Goal: Find contact information: Find contact information

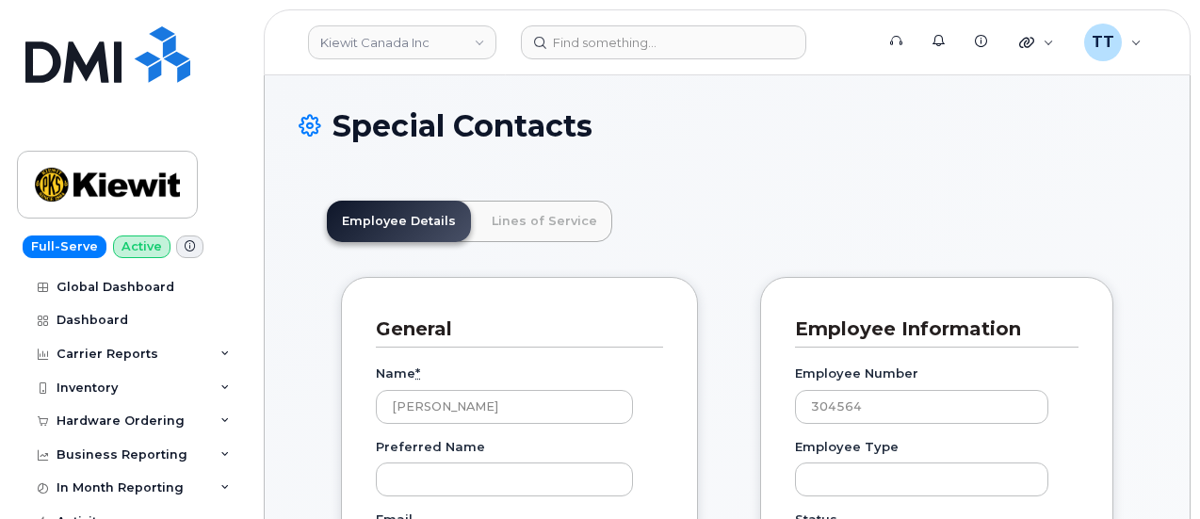
scroll to position [64, 0]
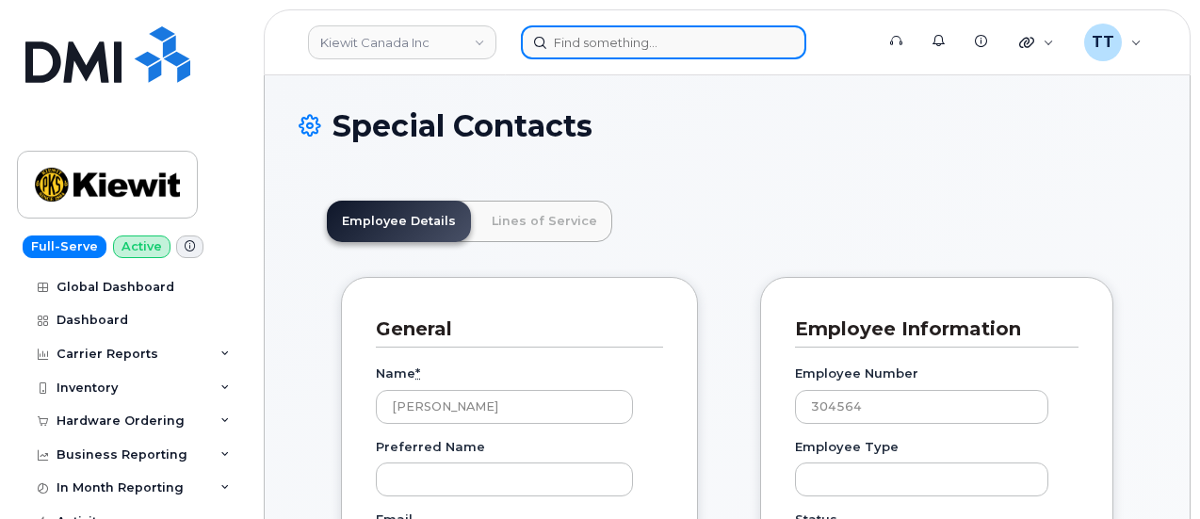
click at [598, 45] on input at bounding box center [663, 42] width 285 height 34
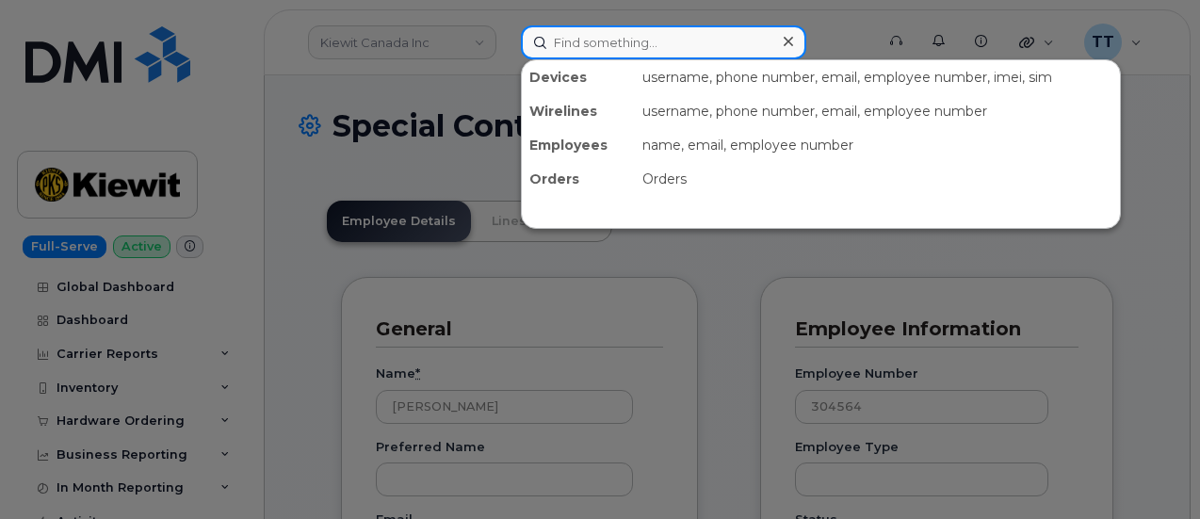
paste input "300703"
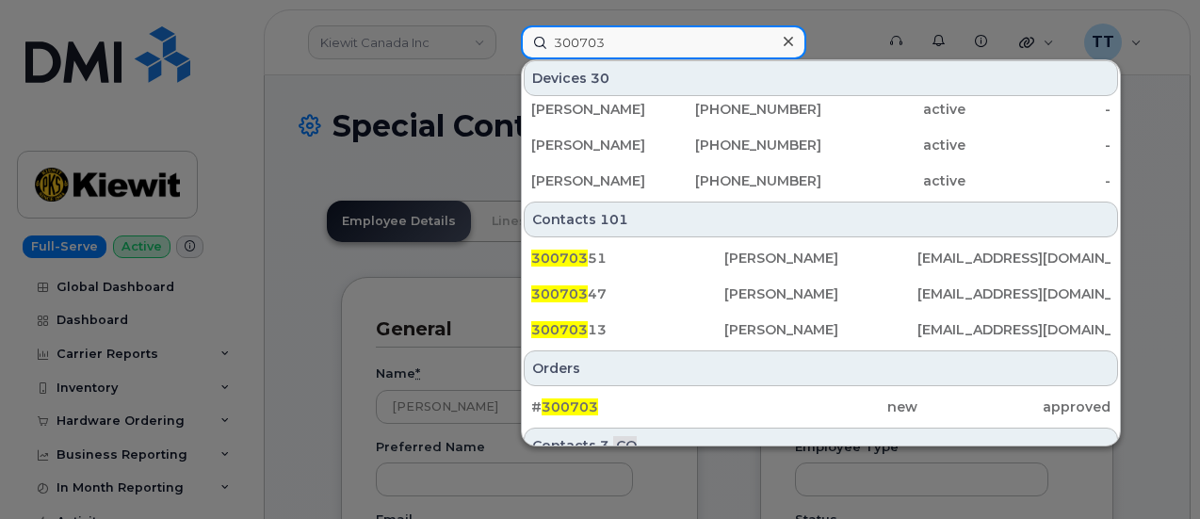
scroll to position [660, 0]
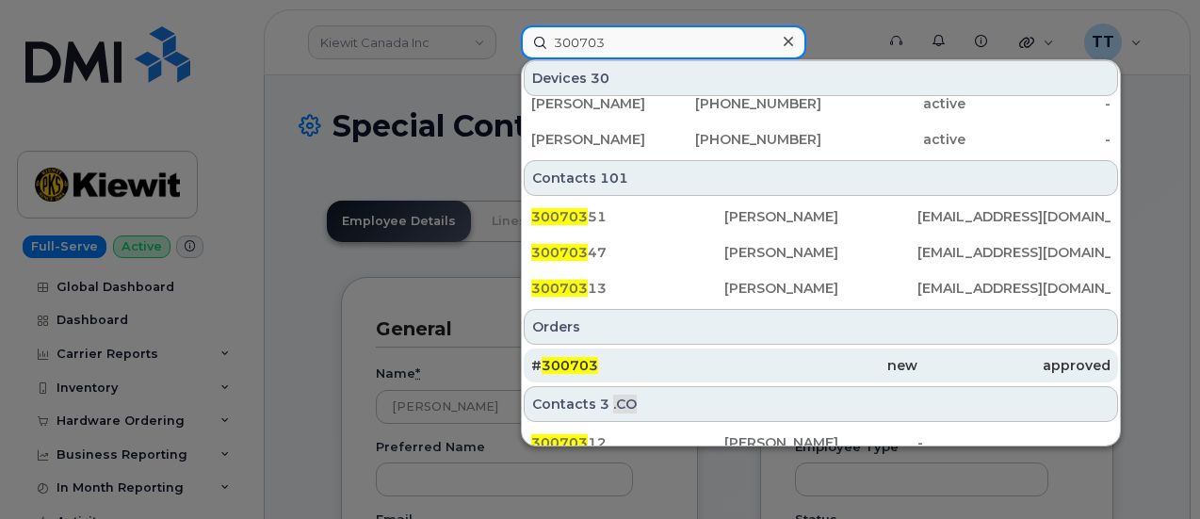
type input "300703"
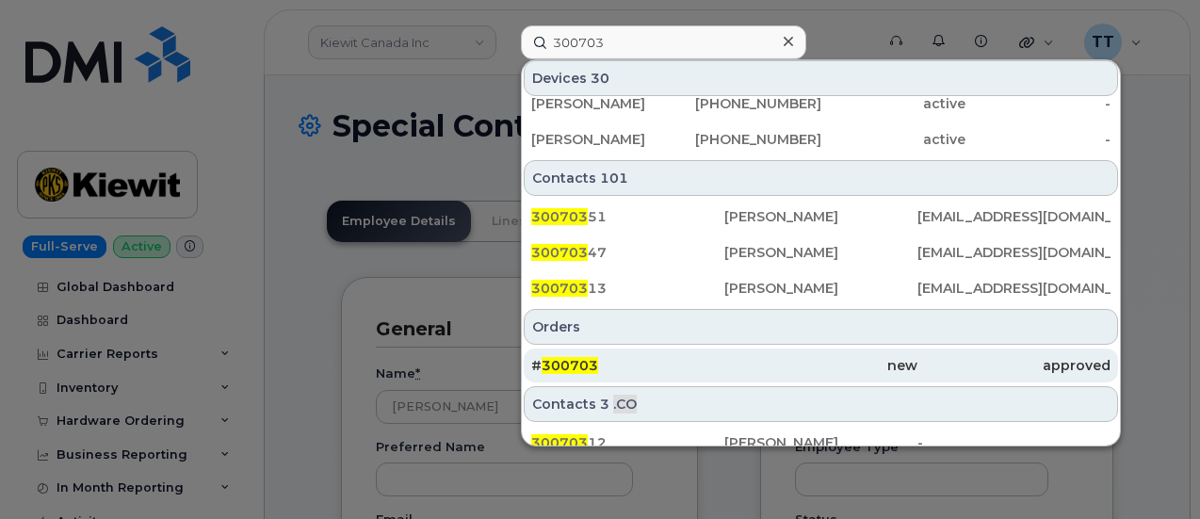
click at [687, 361] on div "# 300703" at bounding box center [627, 365] width 193 height 19
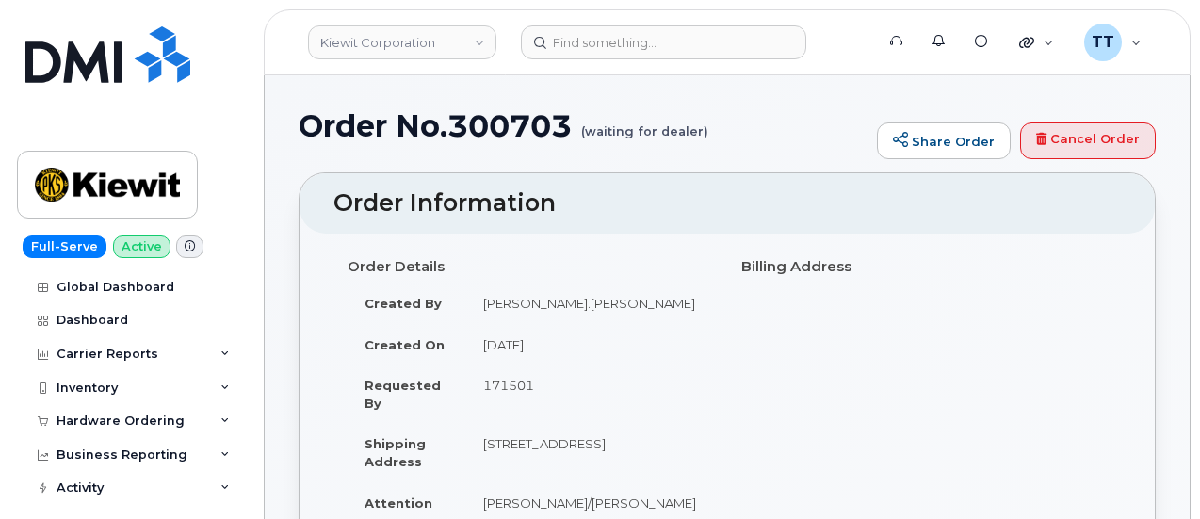
click at [642, 59] on header "[PERSON_NAME] Corporation Support Alerts Knowledge Base Quicklinks Suspend / Ca…" at bounding box center [727, 42] width 927 height 66
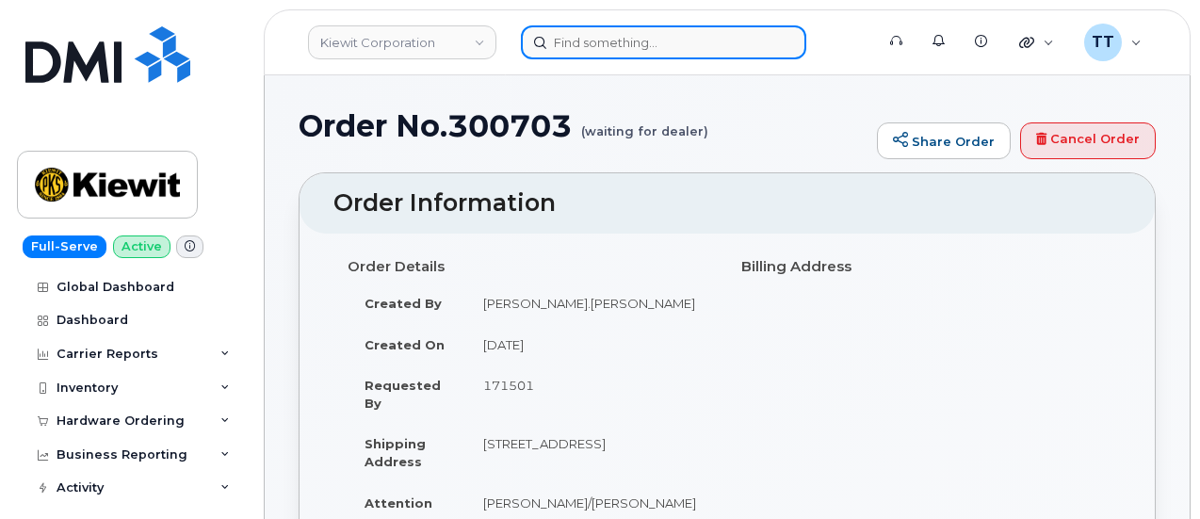
drag, startPoint x: 642, startPoint y: 59, endPoint x: 641, endPoint y: 45, distance: 14.2
click at [641, 45] on input at bounding box center [663, 42] width 285 height 34
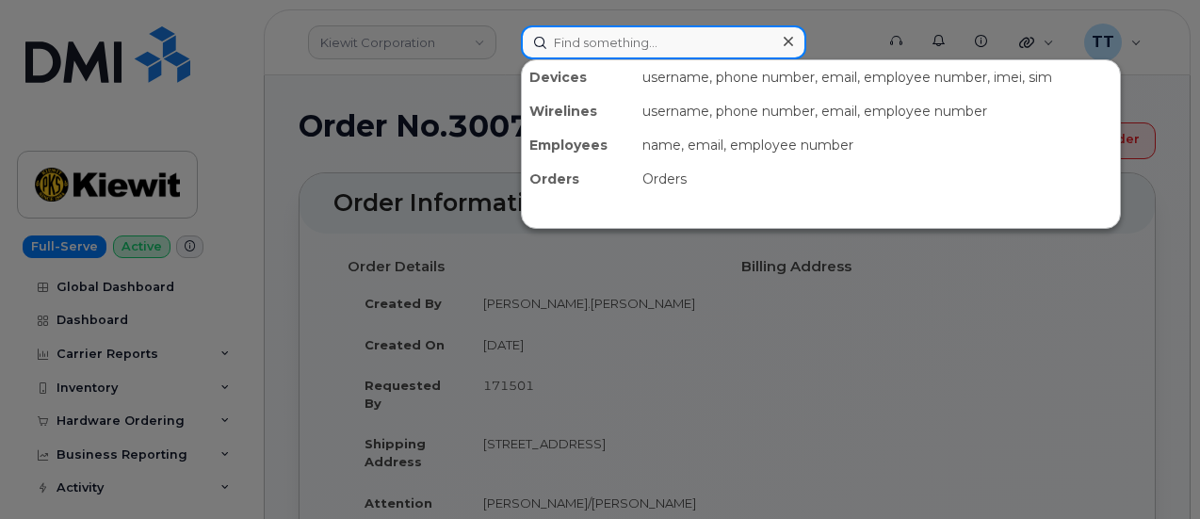
paste input "[PHONE_NUMBER]"
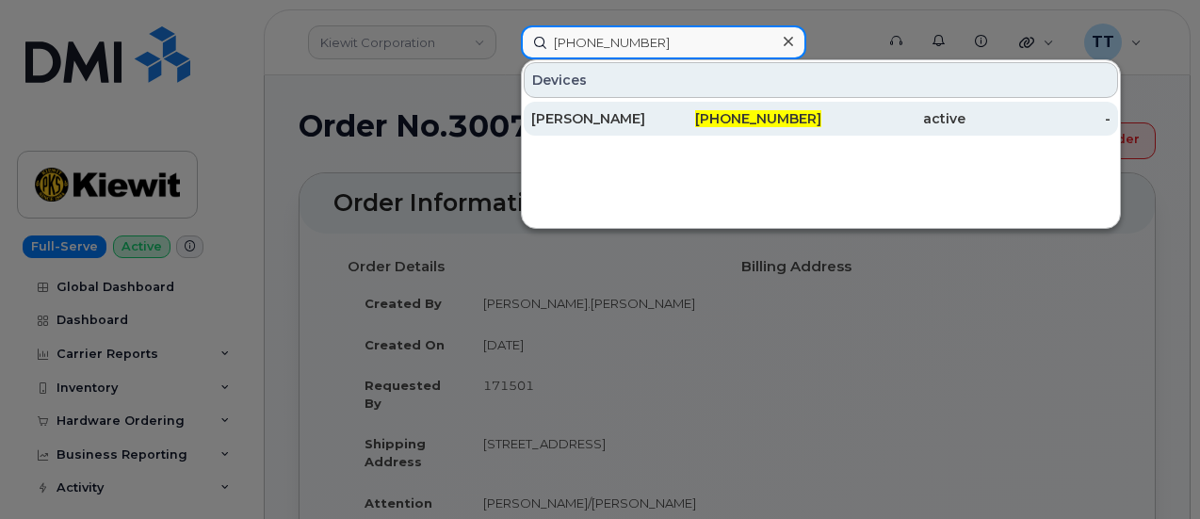
type input "[PHONE_NUMBER]"
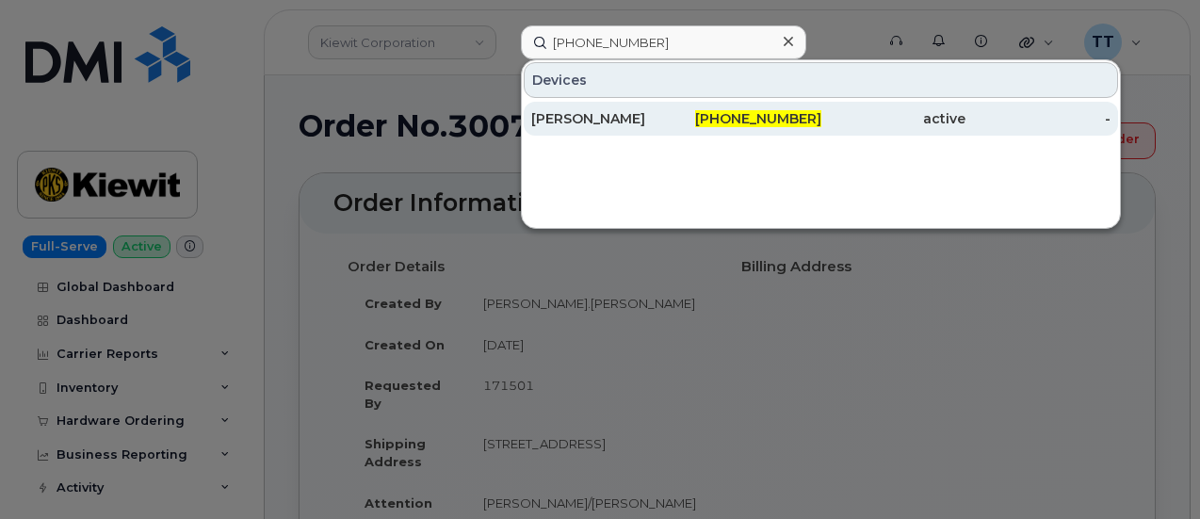
click at [671, 117] on div "[PERSON_NAME]" at bounding box center [603, 118] width 145 height 19
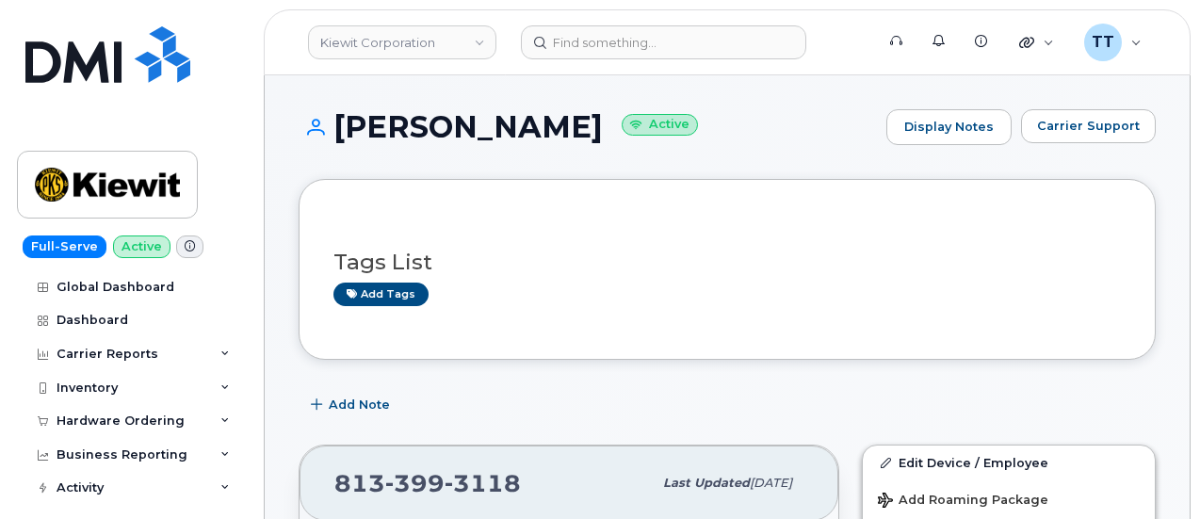
click at [464, 123] on h1 "[PERSON_NAME] Active" at bounding box center [588, 126] width 579 height 33
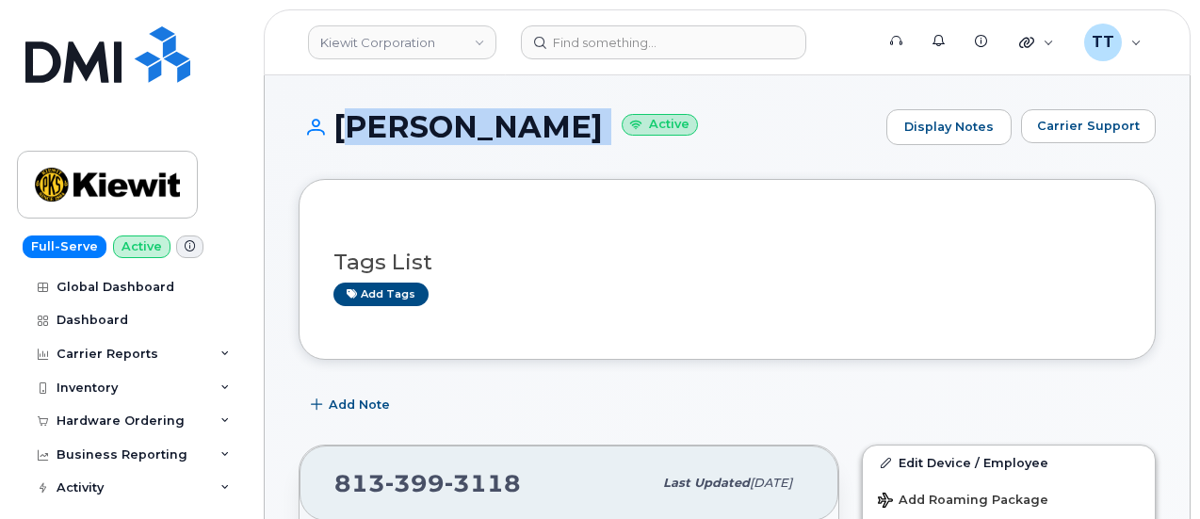
click at [464, 123] on h1 "[PERSON_NAME] Active" at bounding box center [588, 126] width 579 height 33
copy h1 "[PERSON_NAME]"
click at [441, 165] on div "[PERSON_NAME] Active Display Notes Carrier Support" at bounding box center [727, 144] width 857 height 70
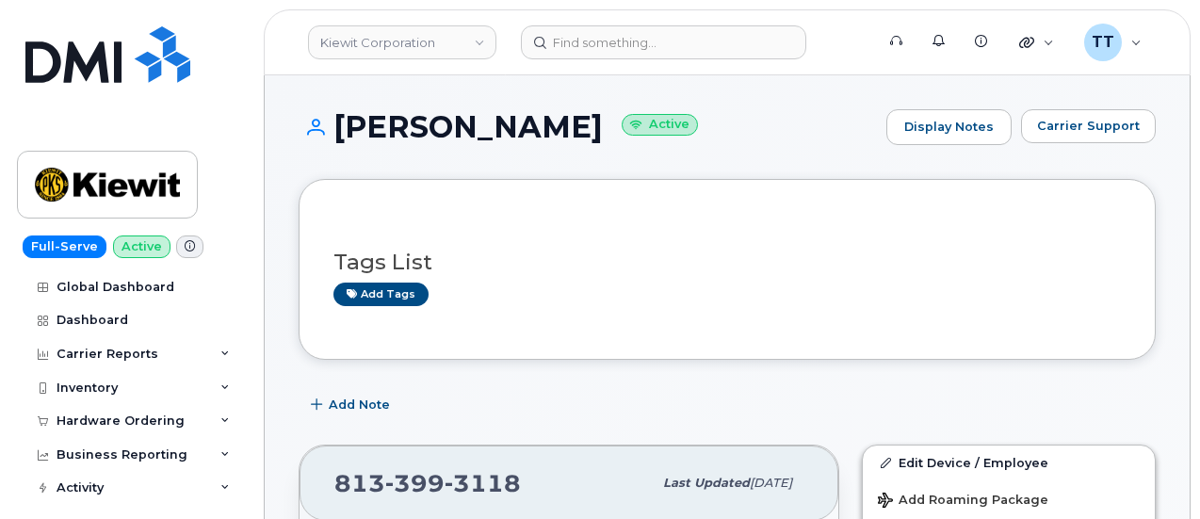
click at [398, 122] on h1 "[PERSON_NAME] Active" at bounding box center [588, 126] width 579 height 33
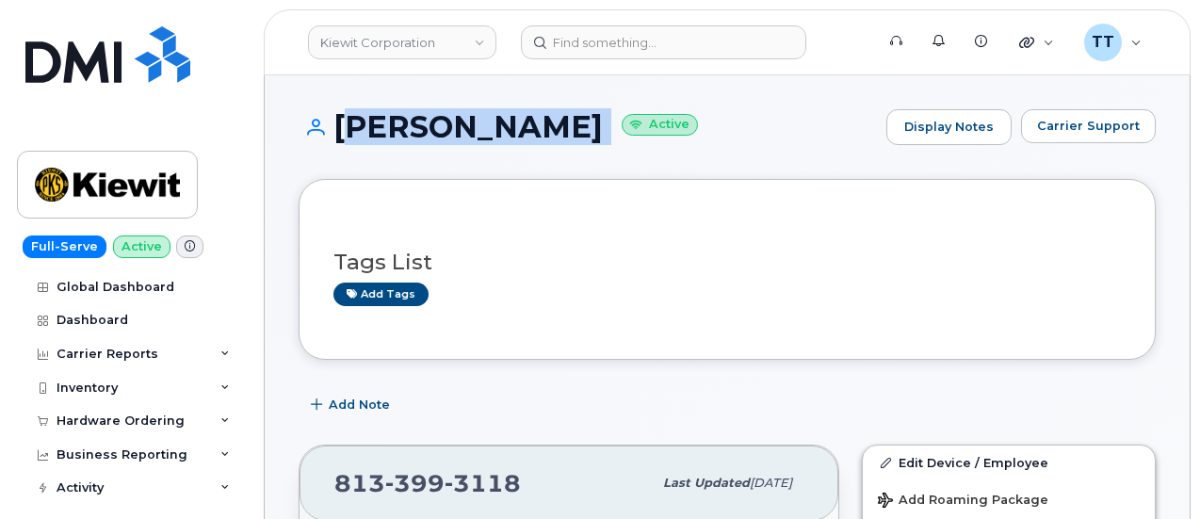
click at [398, 122] on h1 "[PERSON_NAME] Active" at bounding box center [588, 126] width 579 height 33
copy h1 "[PERSON_NAME]"
click at [481, 157] on div "[PERSON_NAME] Active Display Notes Carrier Support" at bounding box center [727, 144] width 857 height 70
